Goal: Information Seeking & Learning: Learn about a topic

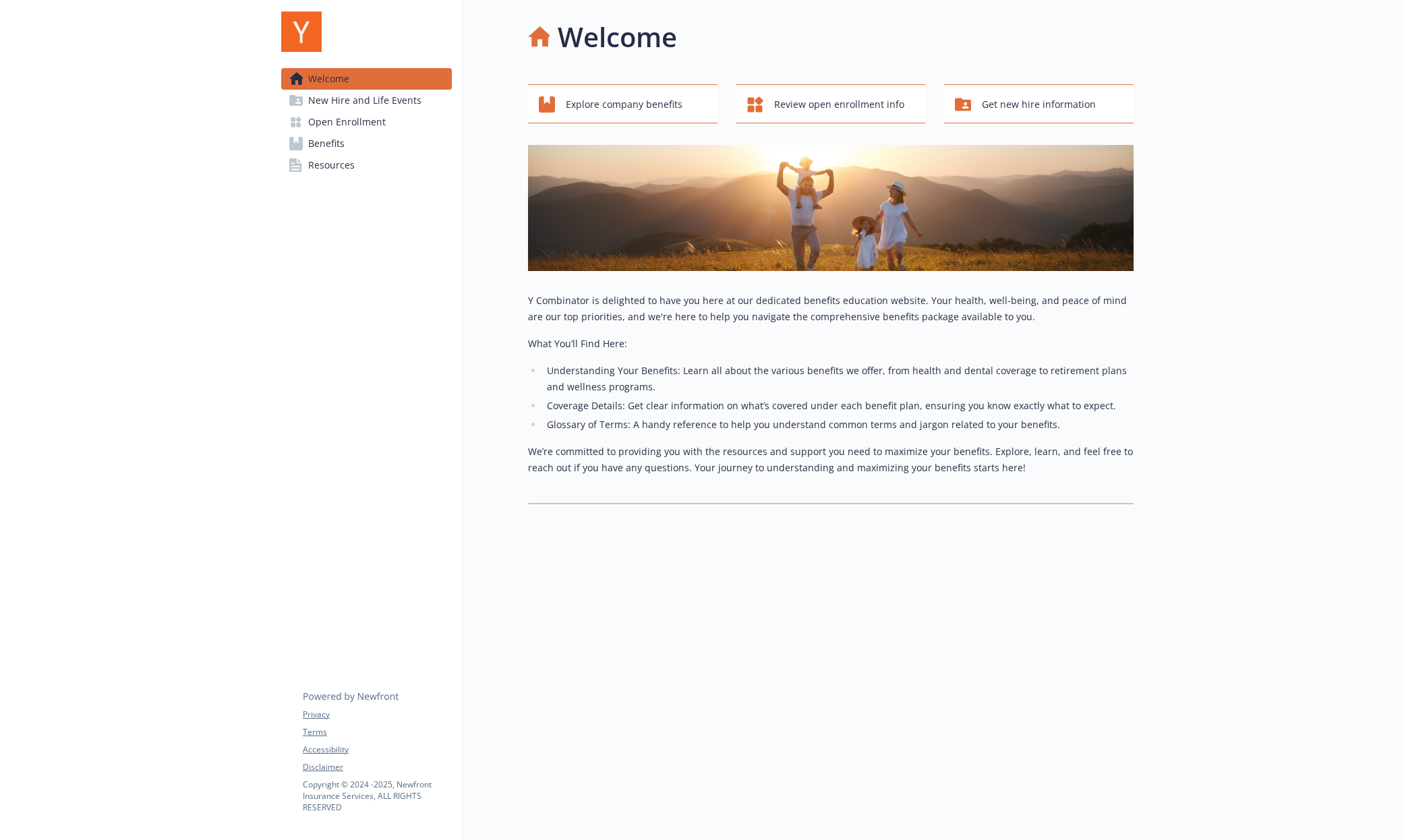
click at [322, 143] on span "Benefits" at bounding box center [327, 144] width 36 height 21
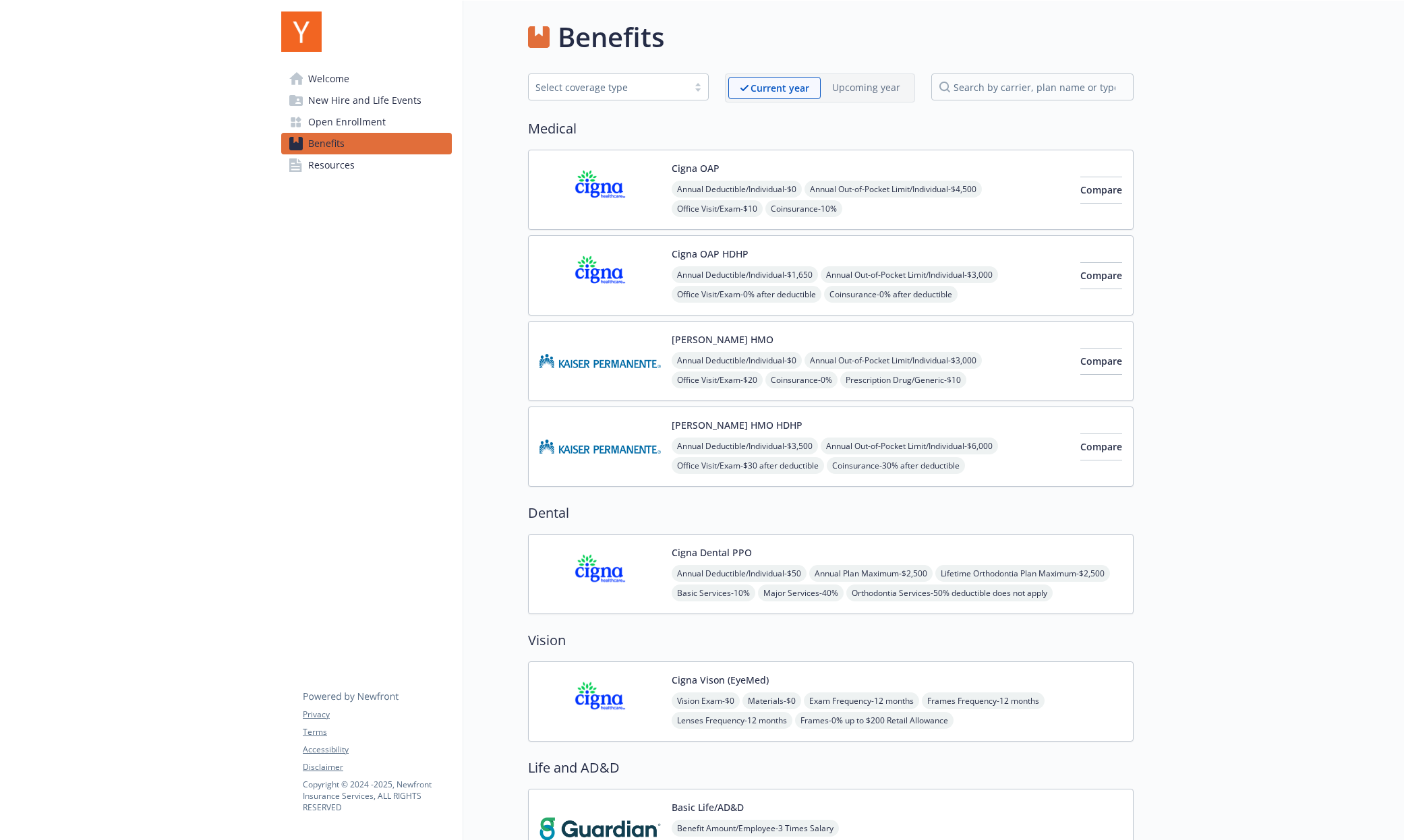
click at [359, 98] on span "New Hire and Life Events" at bounding box center [365, 100] width 113 height 21
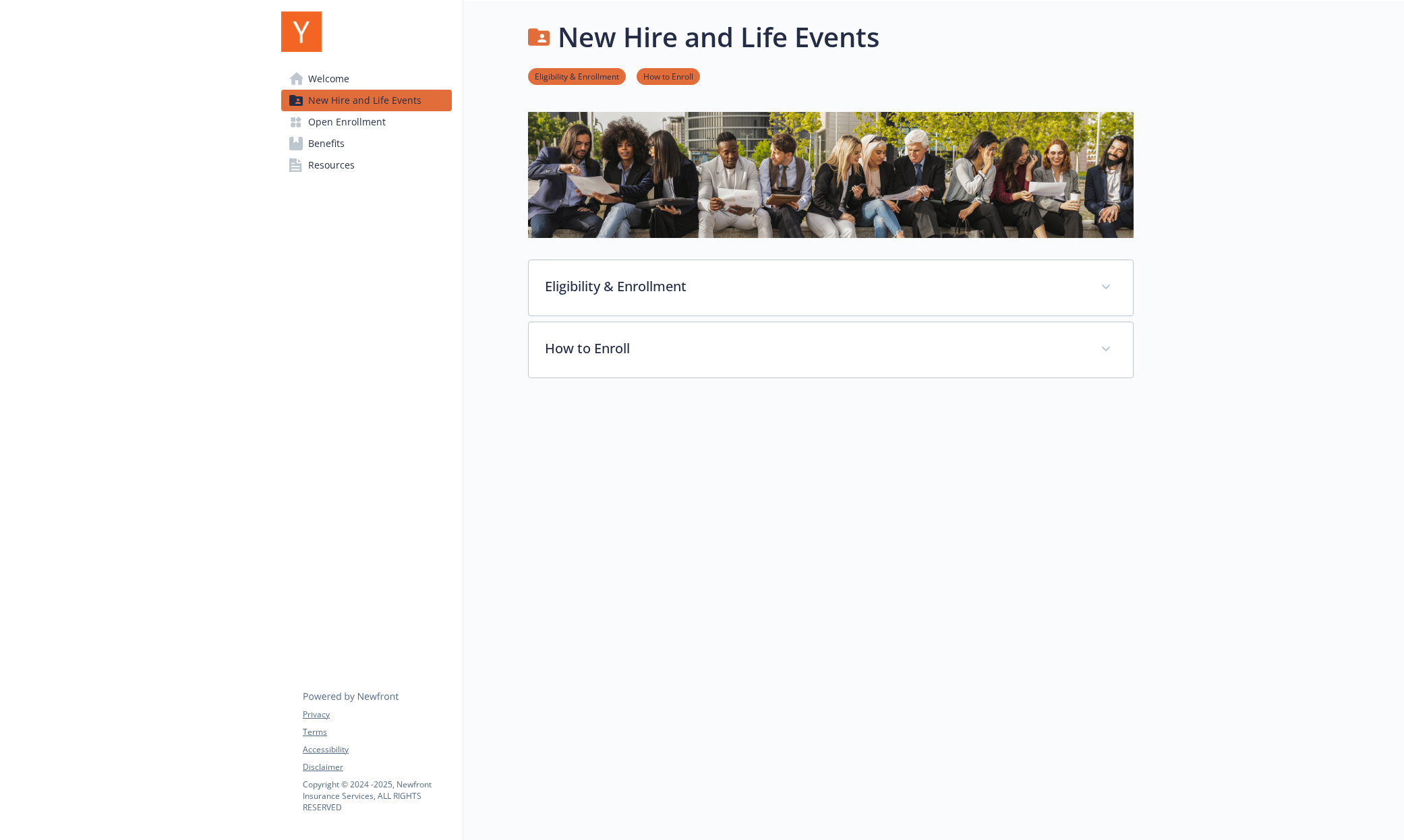
click at [334, 168] on span "Resources" at bounding box center [332, 165] width 46 height 21
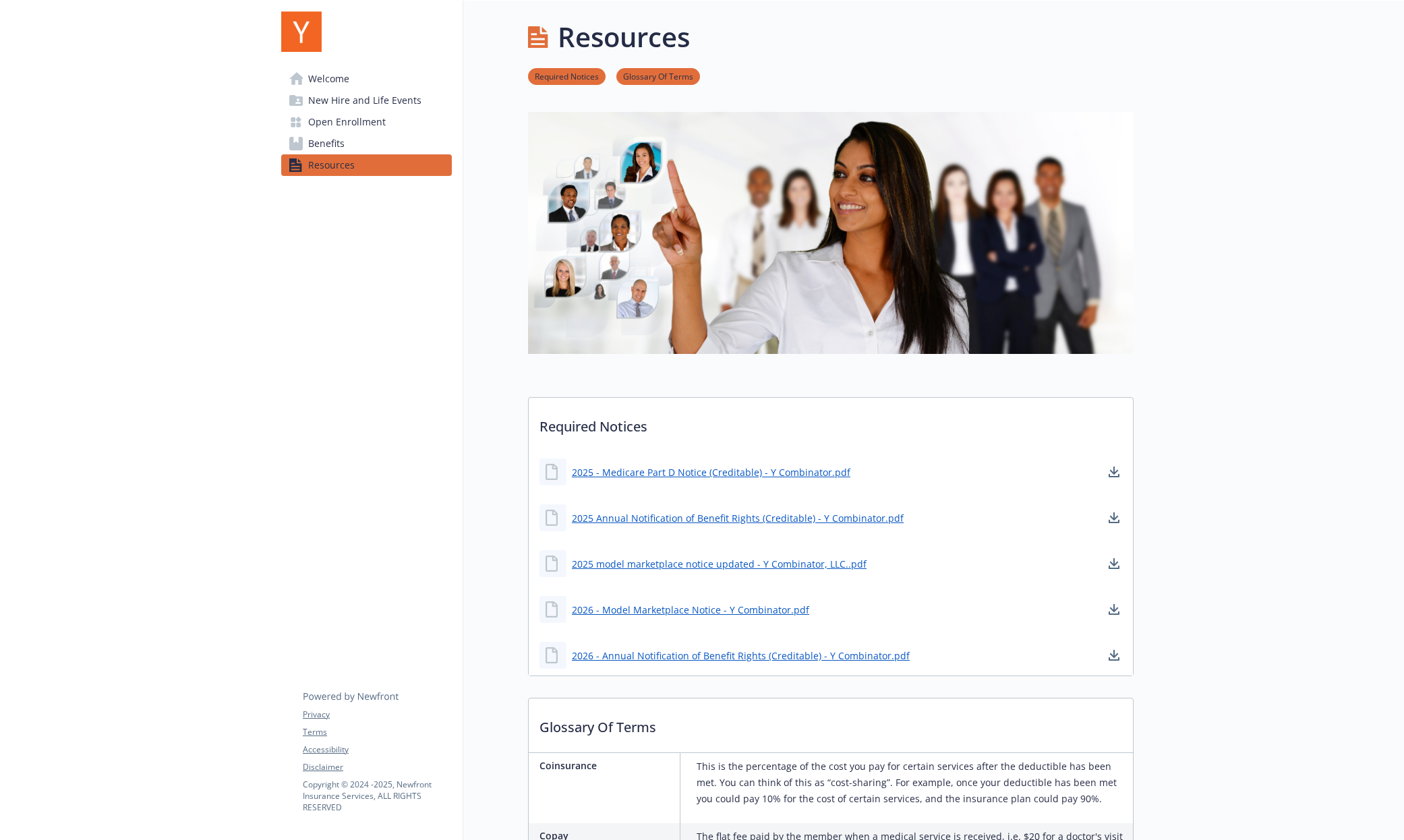
click at [336, 78] on span "Welcome" at bounding box center [329, 78] width 41 height 21
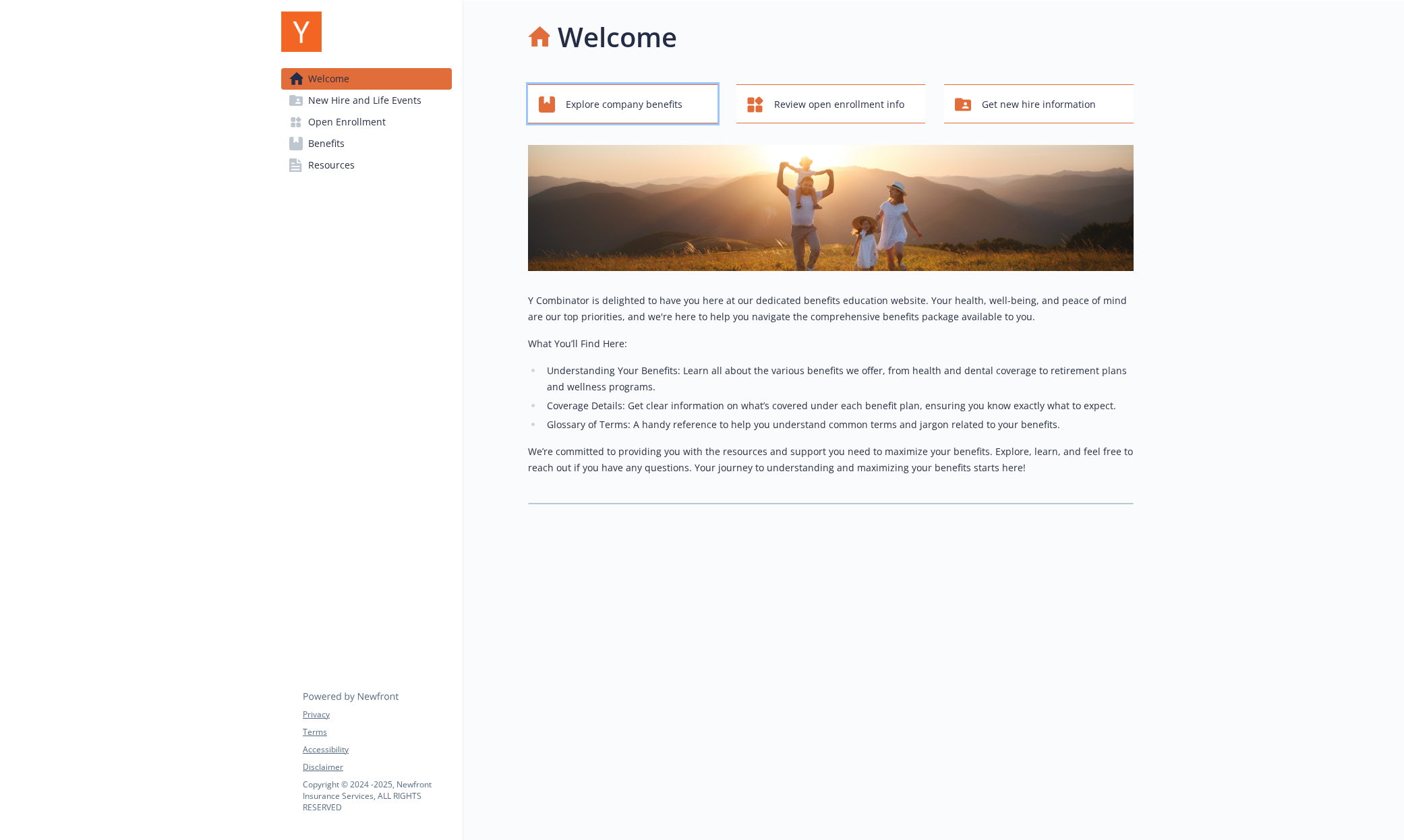
click at [652, 110] on span "Explore company benefits" at bounding box center [624, 105] width 117 height 26
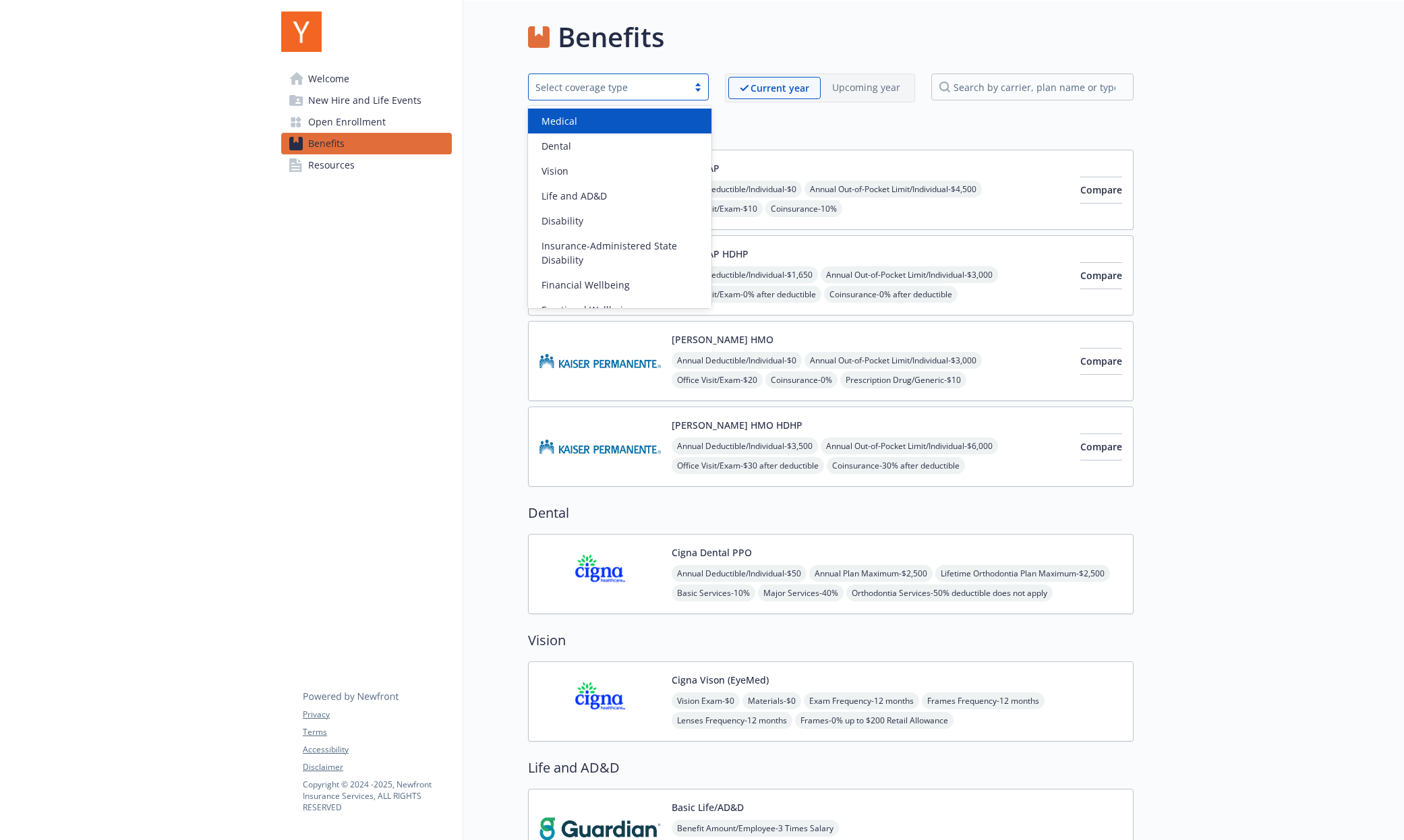
click at [651, 90] on div "Select coverage type" at bounding box center [608, 87] width 145 height 14
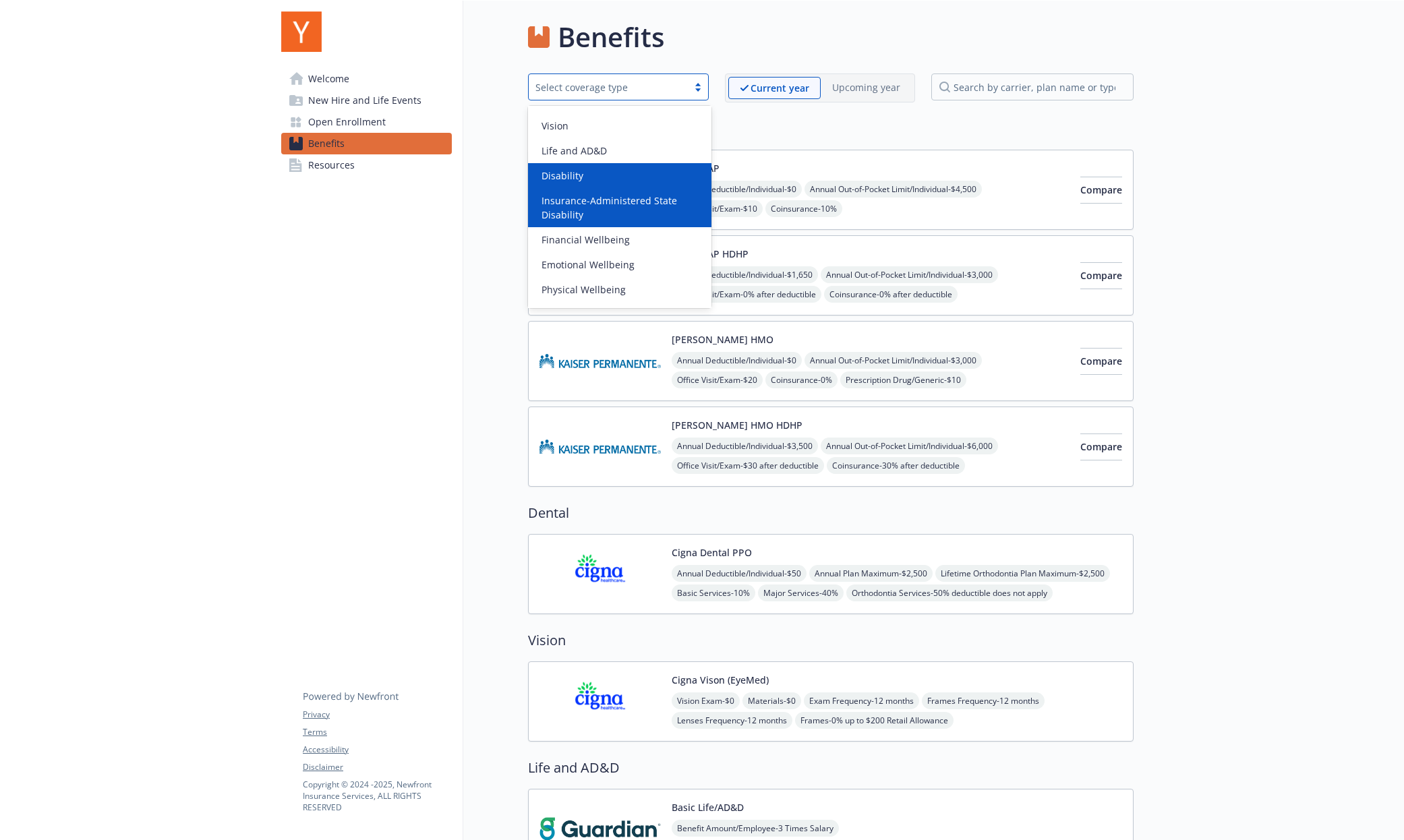
scroll to position [67, 0]
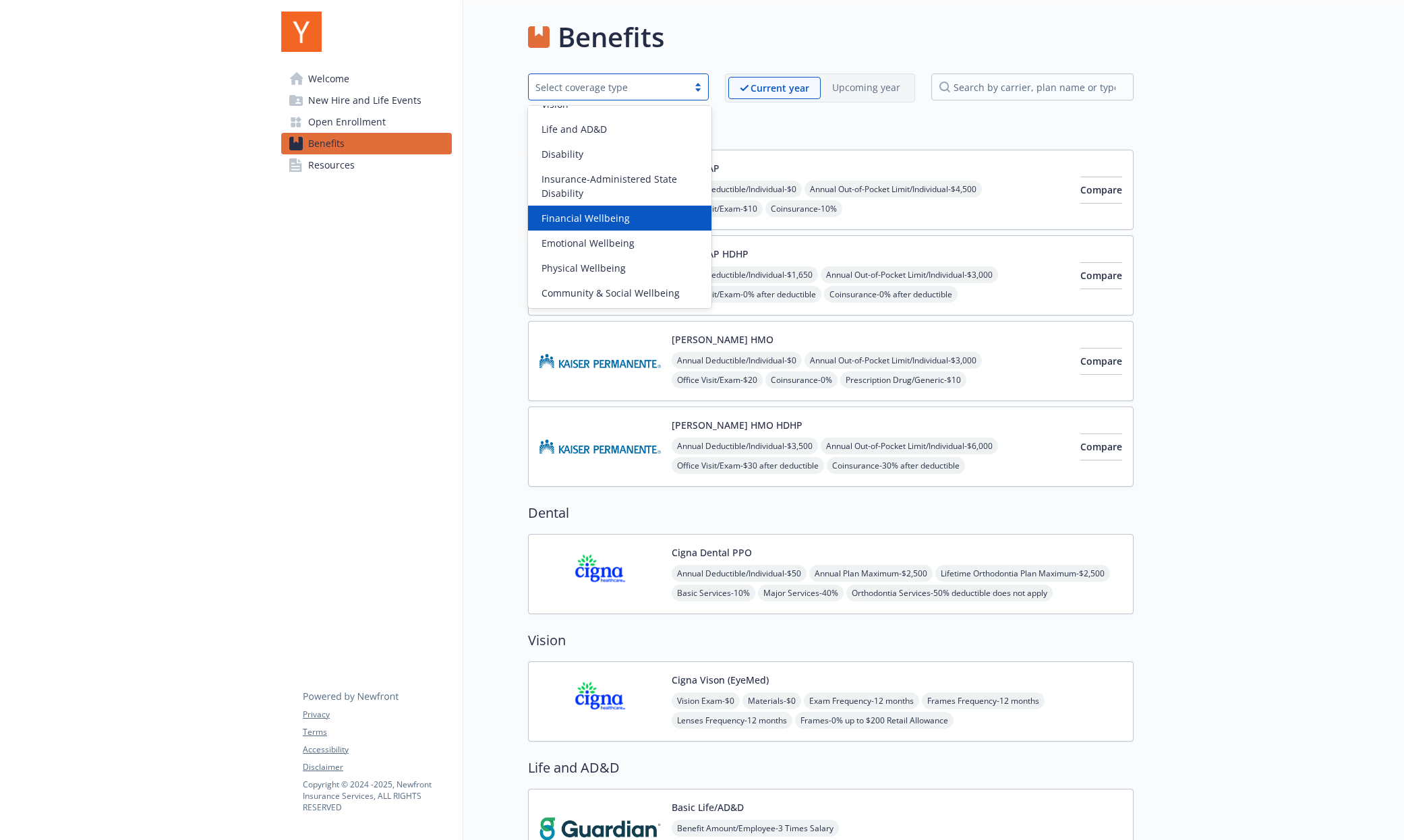
click at [644, 225] on div "Financial Wellbeing" at bounding box center [619, 218] width 183 height 25
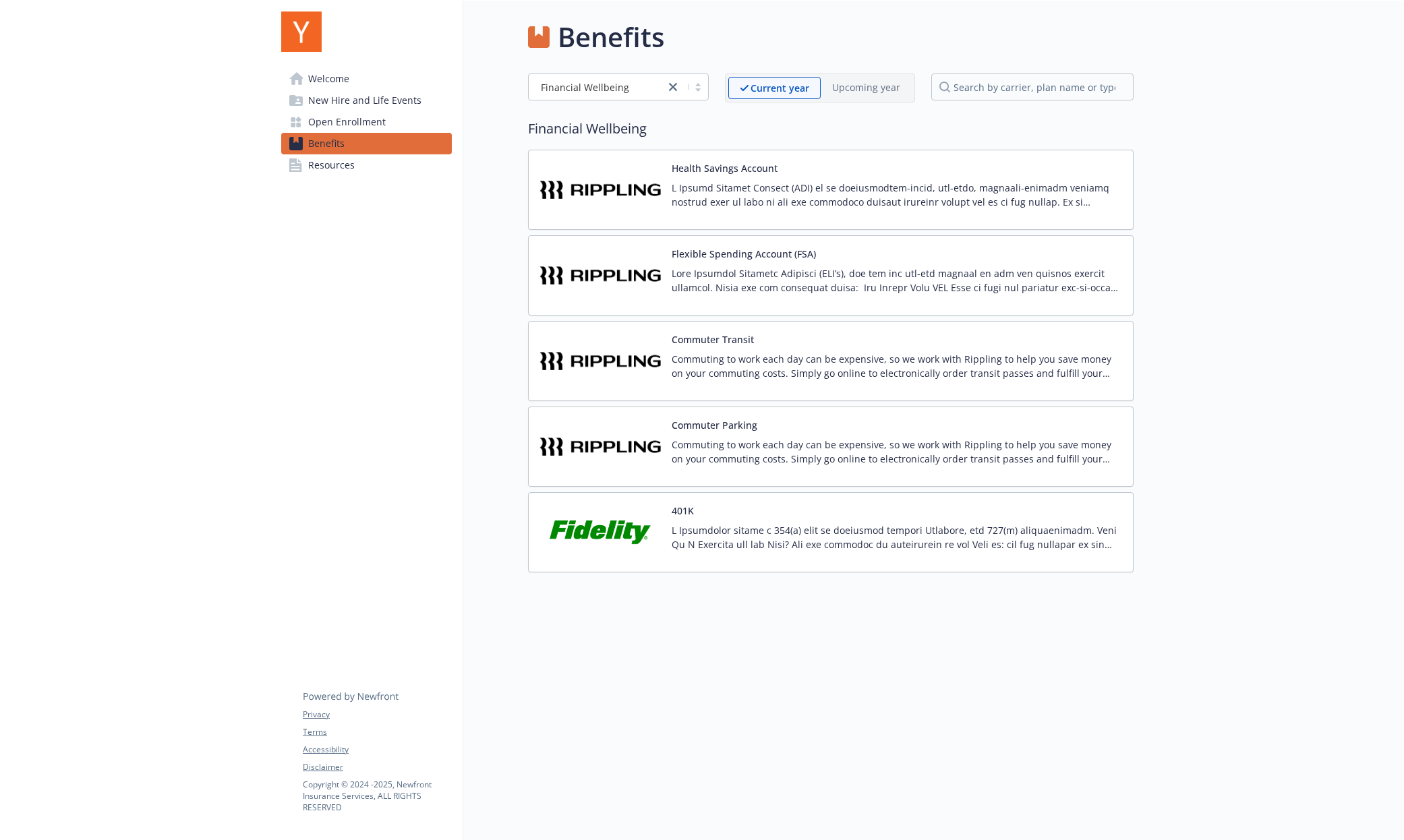
click at [753, 549] on p at bounding box center [897, 537] width 451 height 28
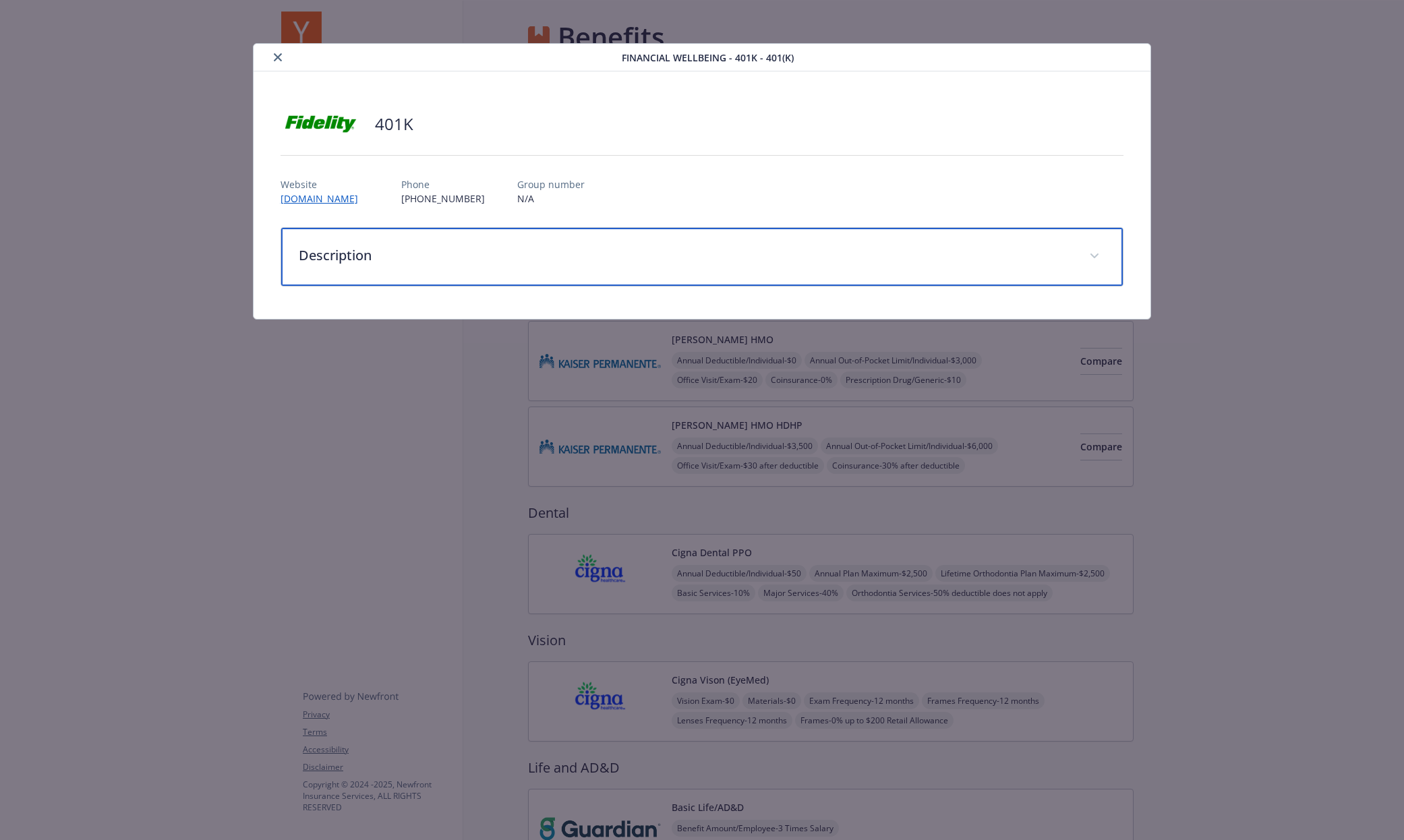
click at [330, 259] on p "Description" at bounding box center [686, 256] width 775 height 21
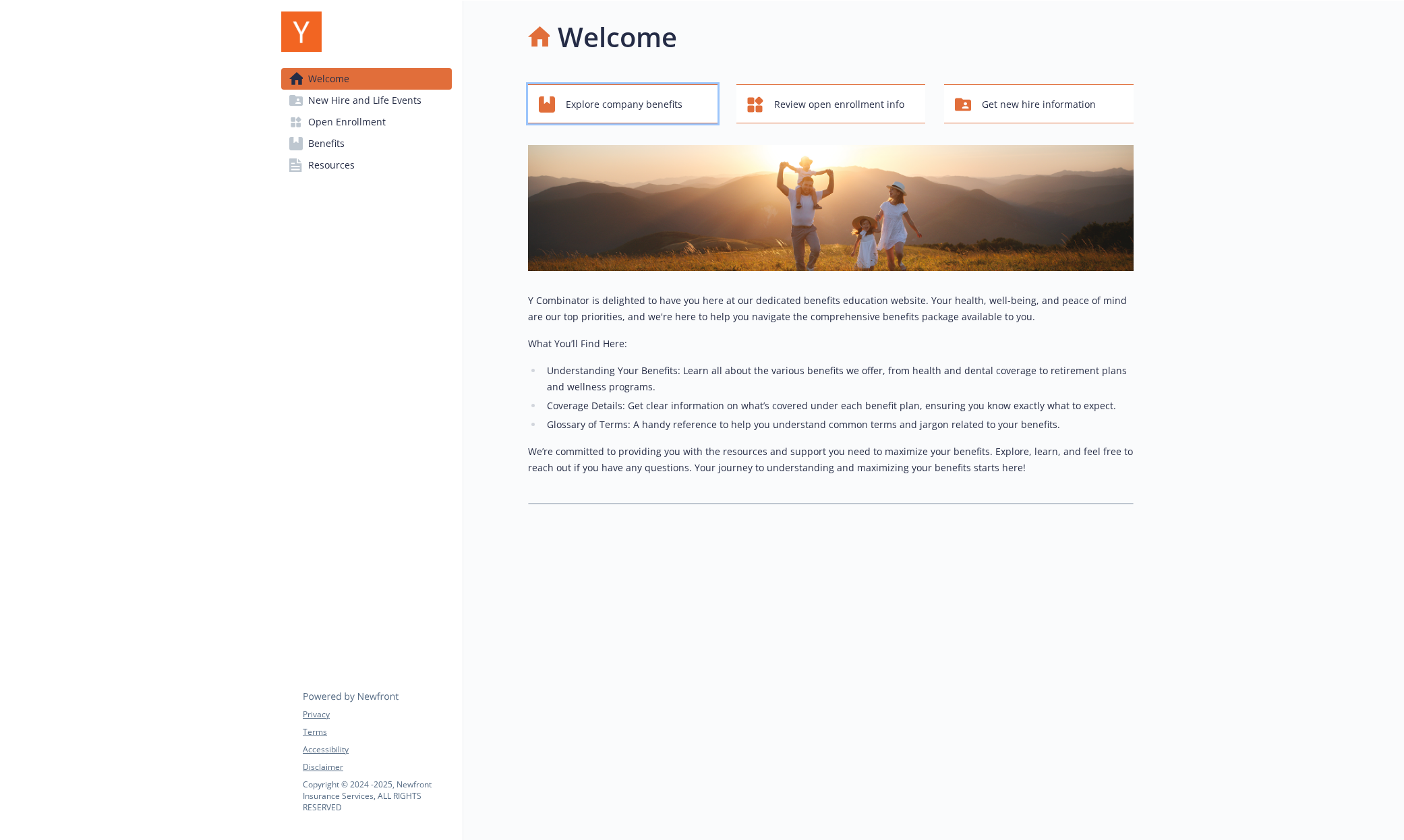
click at [597, 114] on span "Explore company benefits" at bounding box center [624, 105] width 117 height 26
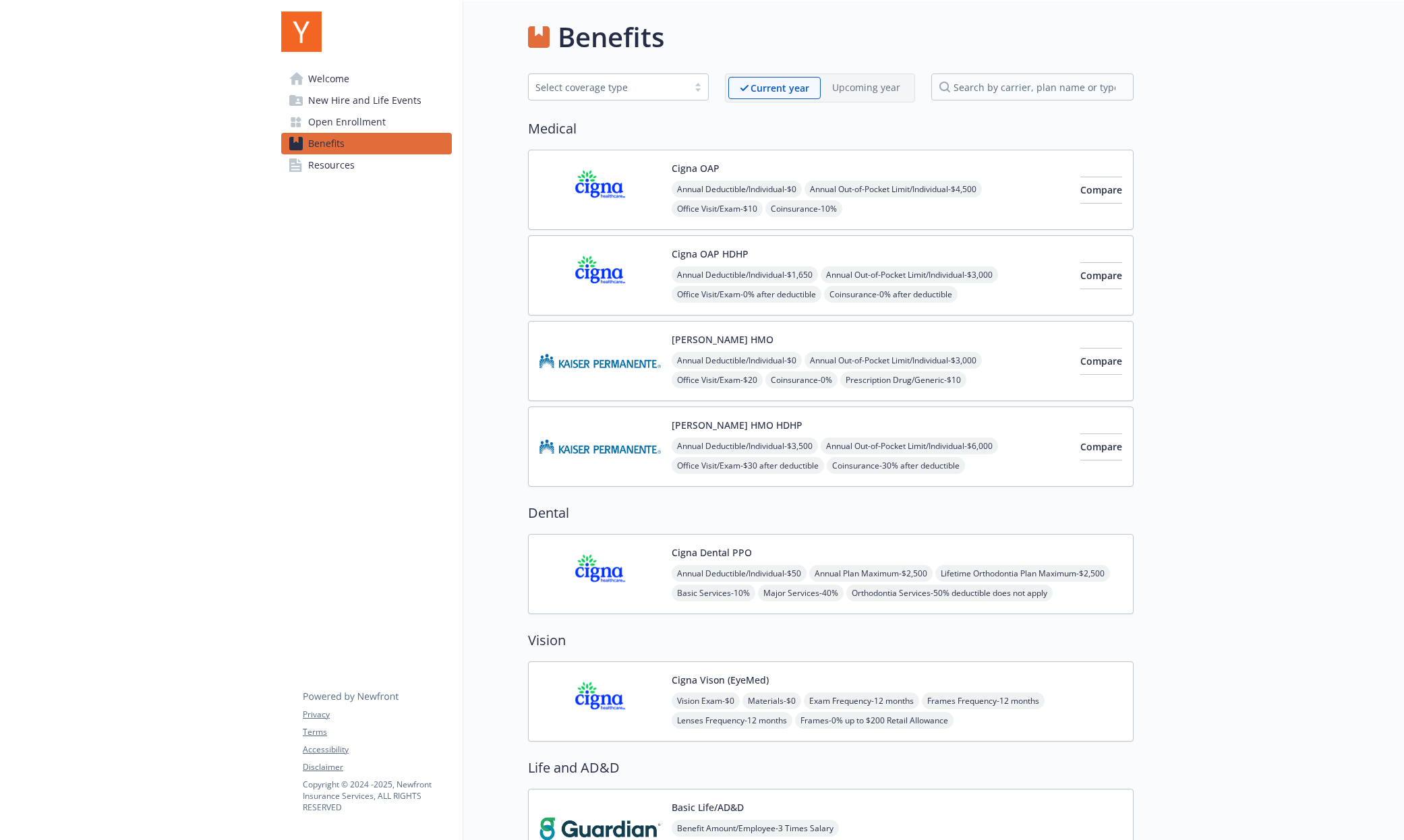
click at [615, 94] on div "Select coverage type" at bounding box center [608, 88] width 159 height 17
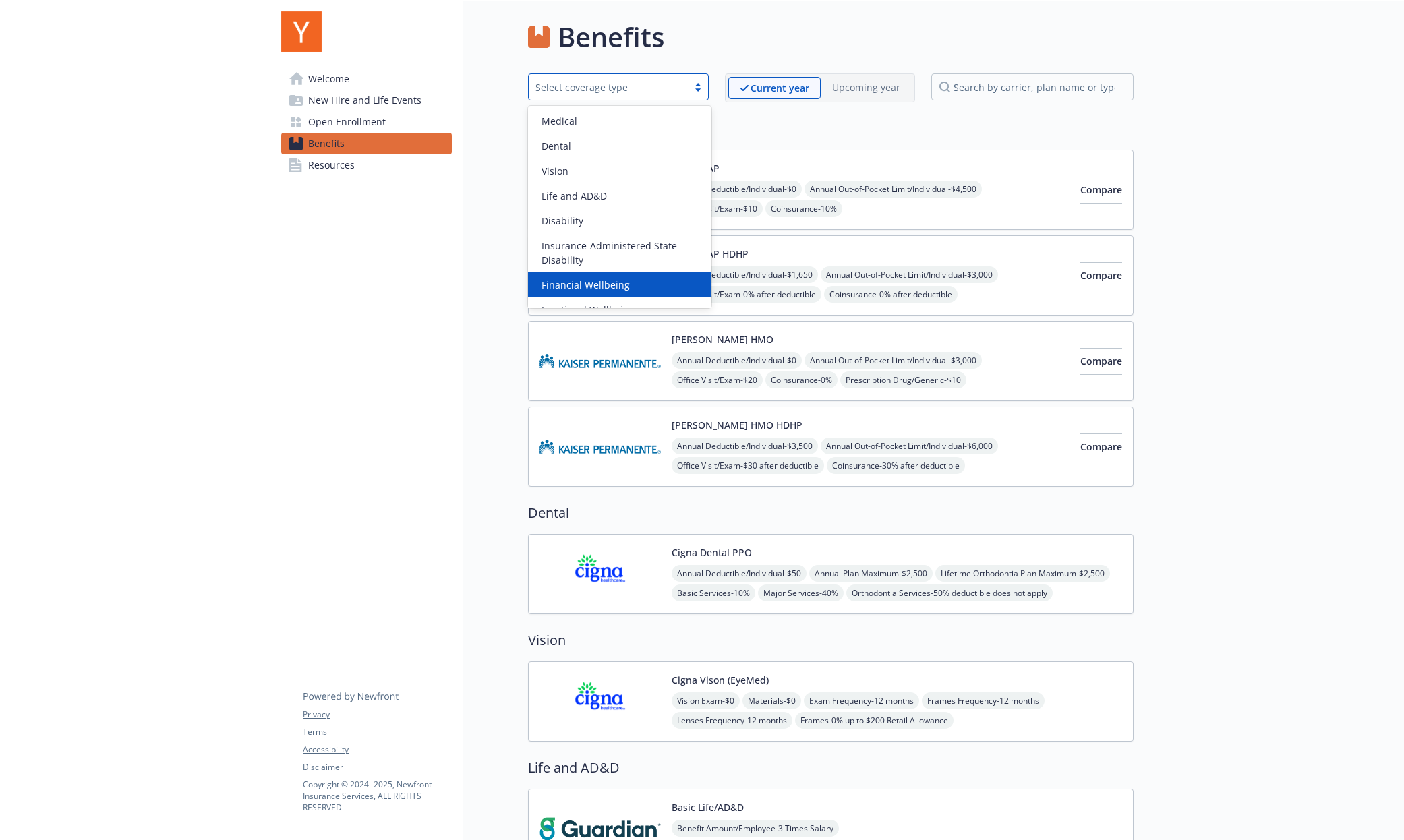
scroll to position [67, 0]
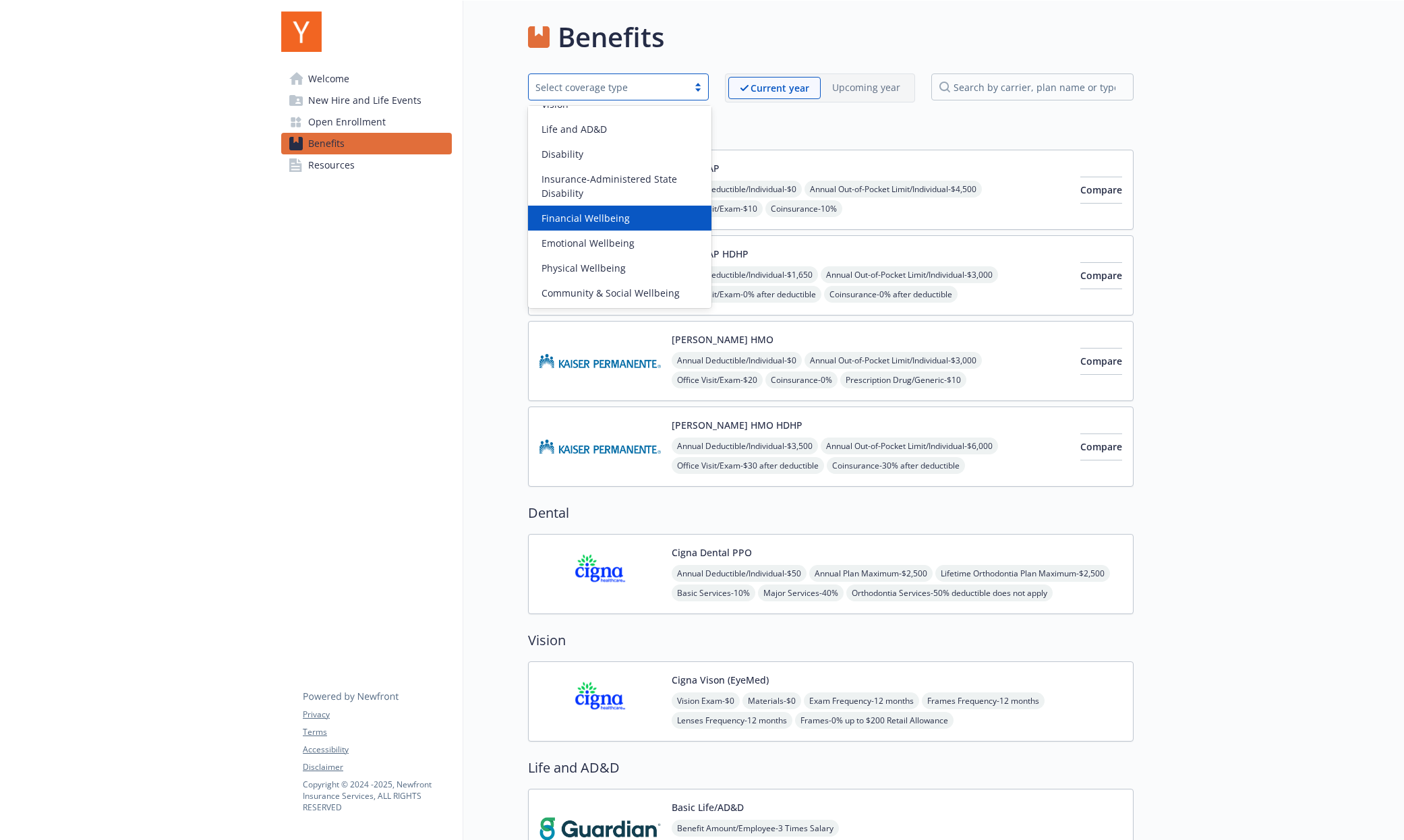
click at [602, 218] on span "Financial Wellbeing" at bounding box center [586, 218] width 89 height 14
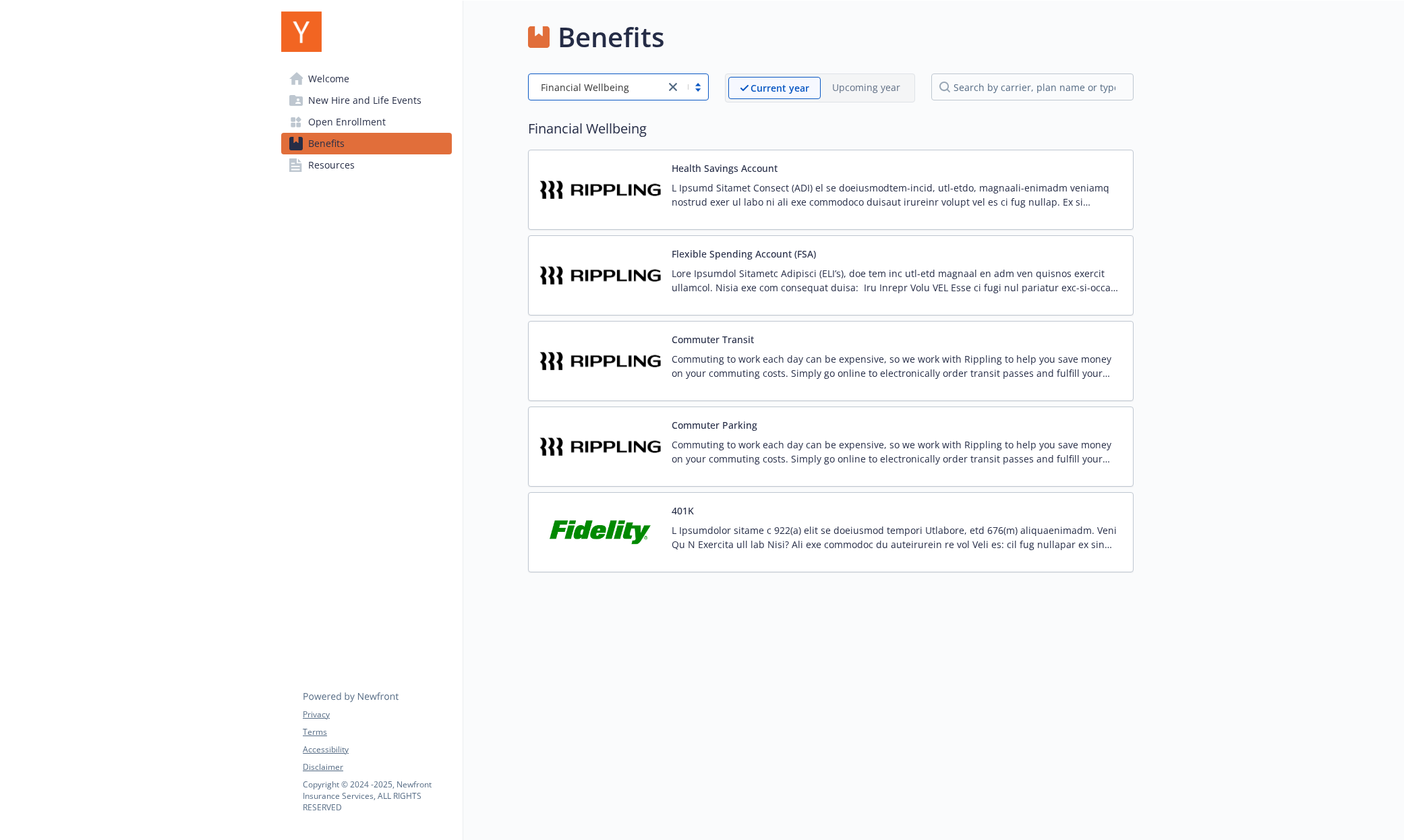
click at [732, 522] on div "401K" at bounding box center [897, 532] width 451 height 58
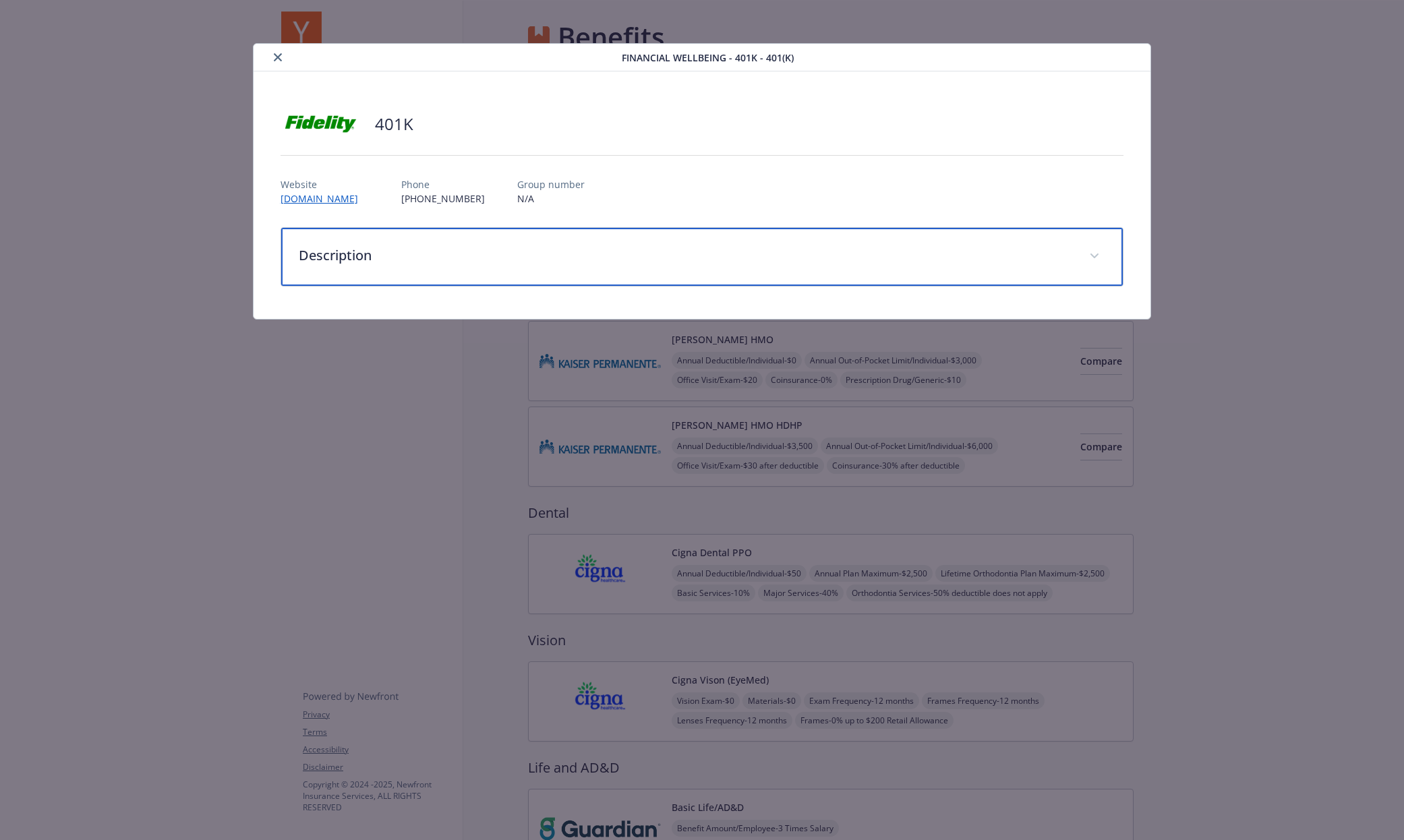
click at [346, 253] on p "Description" at bounding box center [686, 256] width 775 height 21
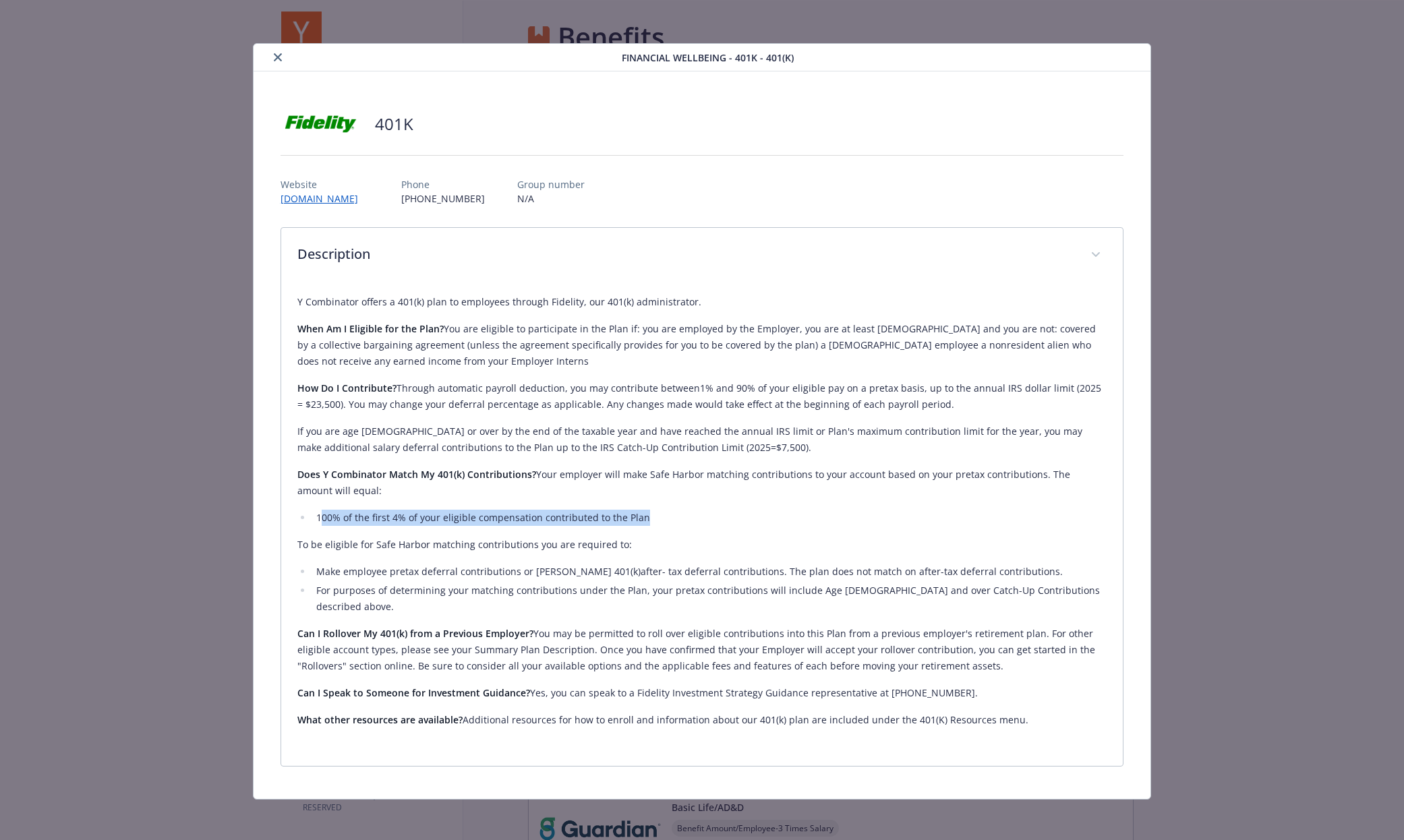
drag, startPoint x: 324, startPoint y: 524, endPoint x: 639, endPoint y: 524, distance: 315.0
click at [639, 524] on li "100% of the first 4% of your eligible compensation contributed to the Plan" at bounding box center [709, 518] width 794 height 16
